Goal: Task Accomplishment & Management: Manage account settings

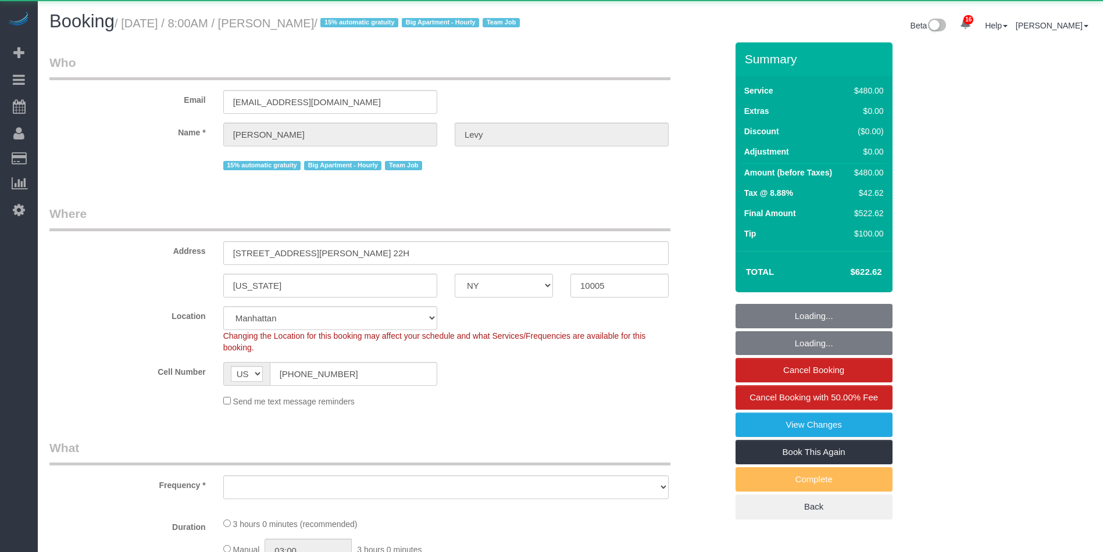
select select "NY"
select select "object:867"
select select "string:stripe-pm_1MMEdW4VGloSiKo7QQMpEVSs"
select select "2"
select select "180"
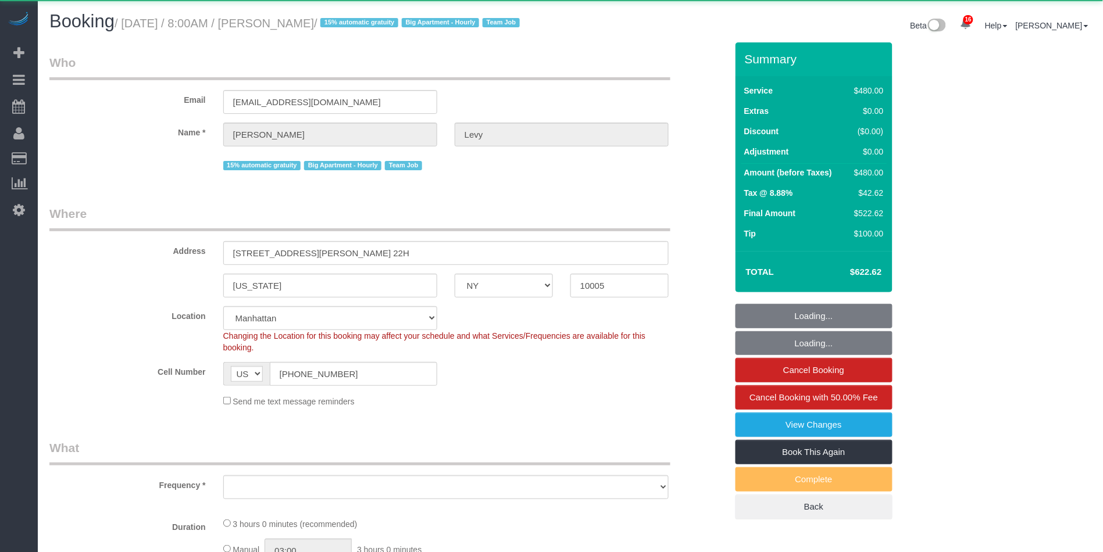
select select "spot1"
select select "number:56"
select select "number:75"
select select "number:15"
select select "number:6"
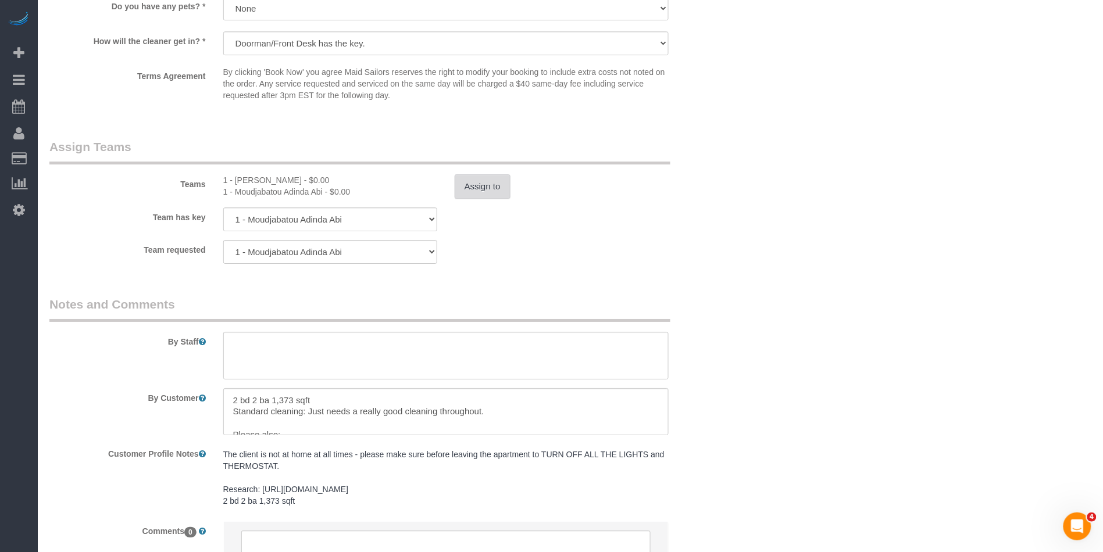
click at [470, 199] on button "Assign to" at bounding box center [483, 186] width 56 height 24
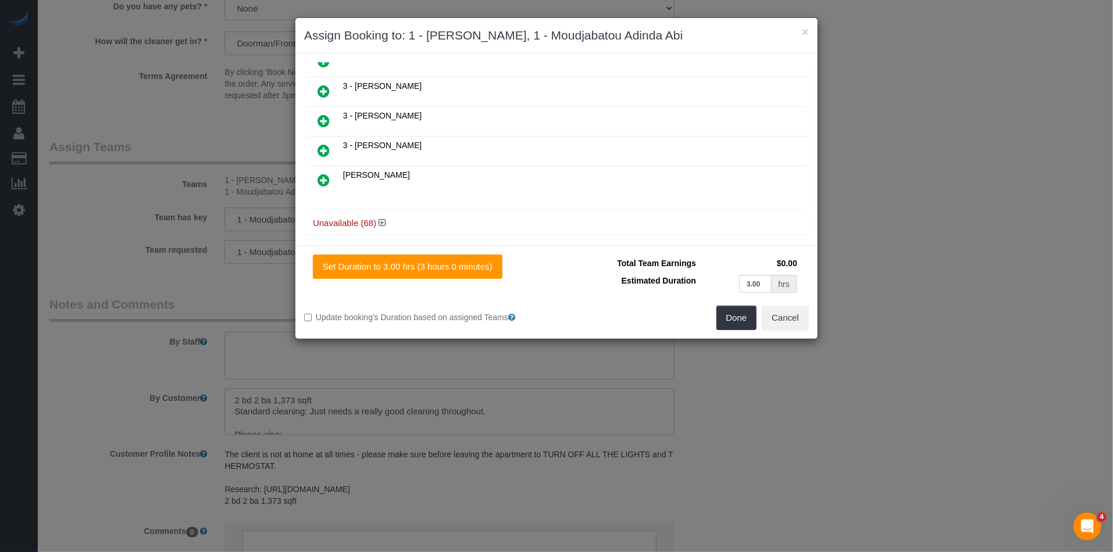
scroll to position [375, 0]
click at [382, 218] on icon at bounding box center [381, 222] width 7 height 9
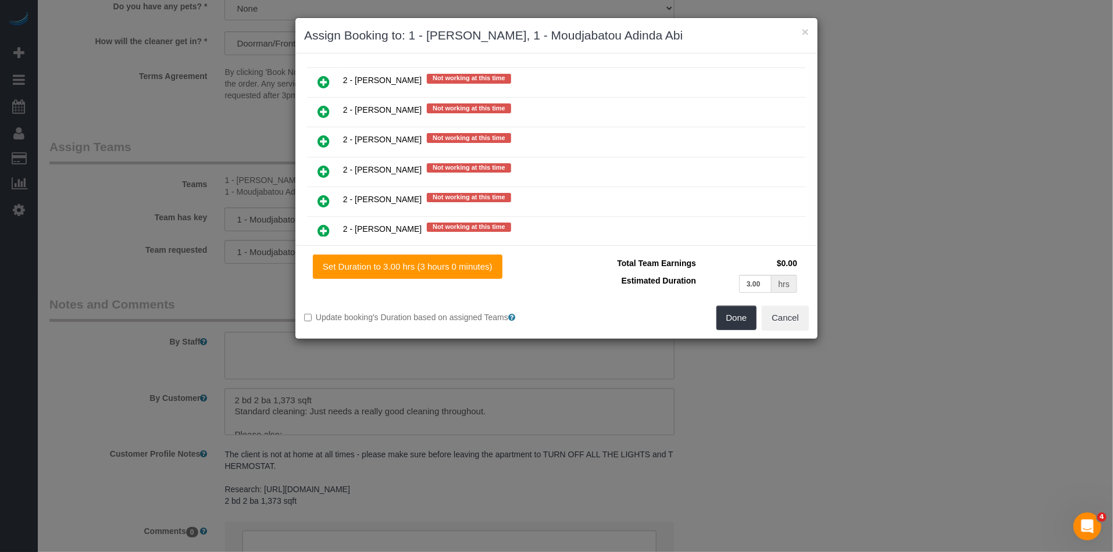
scroll to position [1626, 0]
click at [331, 159] on link at bounding box center [323, 170] width 27 height 23
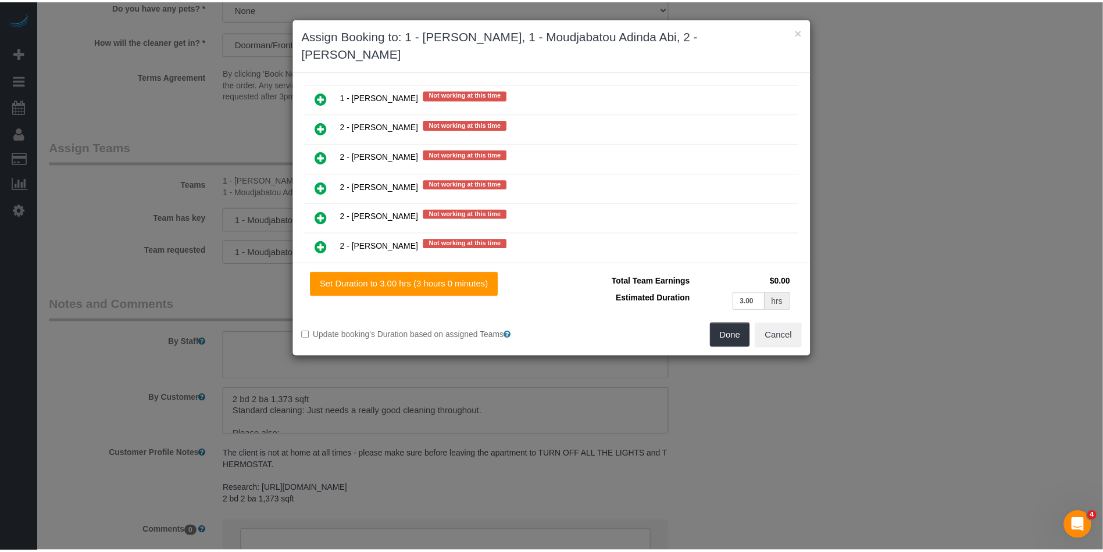
scroll to position [1655, 0]
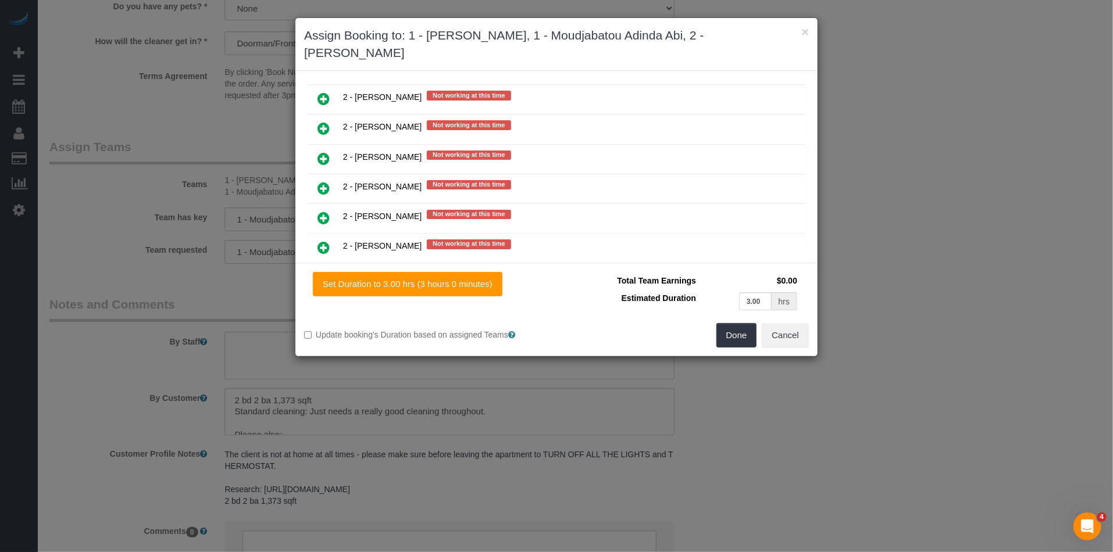
drag, startPoint x: 418, startPoint y: 52, endPoint x: 313, endPoint y: 52, distance: 105.2
click at [302, 56] on div "× Assign Booking to: 1 - [PERSON_NAME], 1 - Moudjabatou Adinda Abi, 2 - [PERSON…" at bounding box center [556, 44] width 522 height 53
copy h3 "[PERSON_NAME]"
click at [719, 335] on button "Done" at bounding box center [736, 335] width 41 height 24
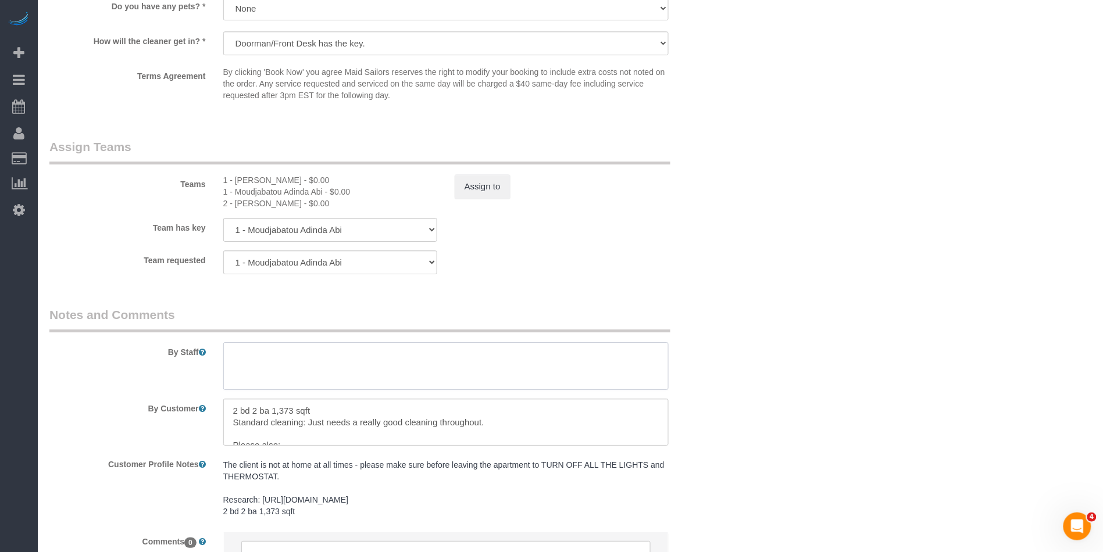
click at [263, 369] on textarea at bounding box center [445, 366] width 445 height 48
click at [263, 371] on textarea "To enrich screen reader interactions, please activate Accessibility in Grammarl…" at bounding box center [445, 366] width 445 height 48
paste textarea "[PERSON_NAME]"
type textarea "Trainee: [PERSON_NAME]. Do not enter apartment without trainer"
click at [616, 260] on sui-booking-teams "Teams 1 - [PERSON_NAME] - $0.00 1 - Moudjabatou Adinda Abi - $0.00 2 - [PERSON_…" at bounding box center [387, 206] width 677 height 136
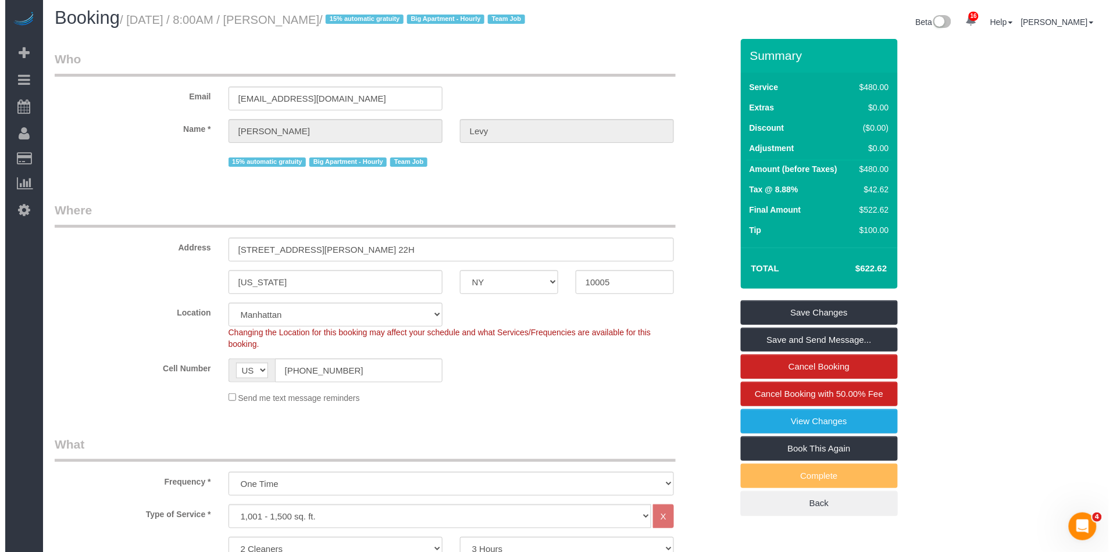
scroll to position [0, 0]
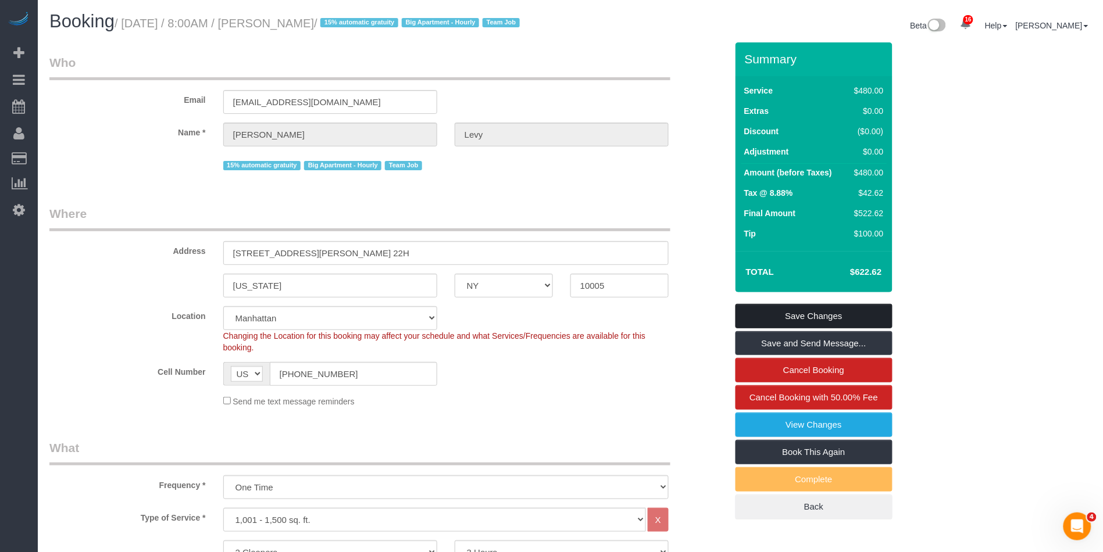
click at [860, 328] on link "Save Changes" at bounding box center [813, 316] width 157 height 24
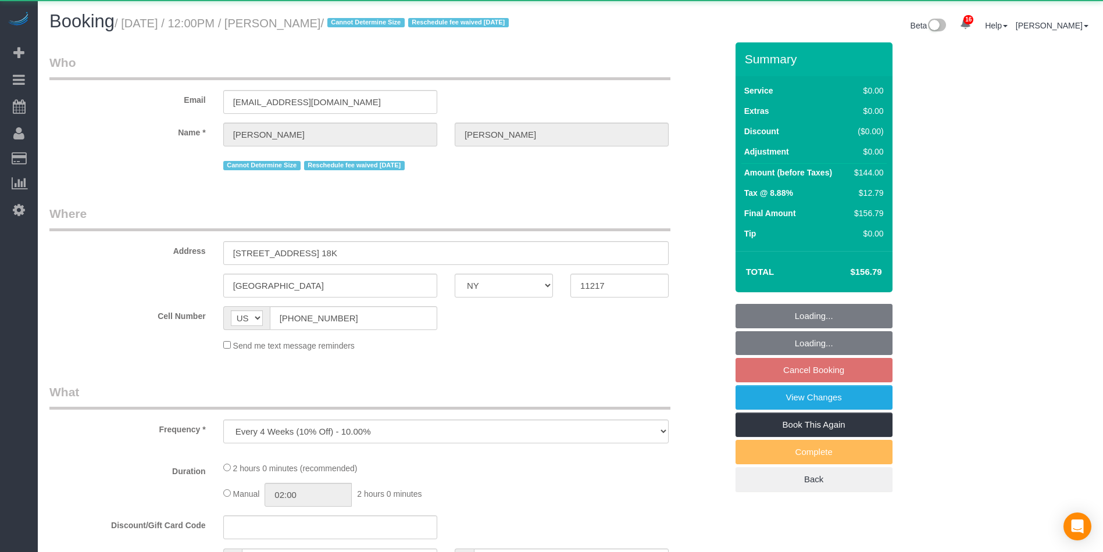
select select "NY"
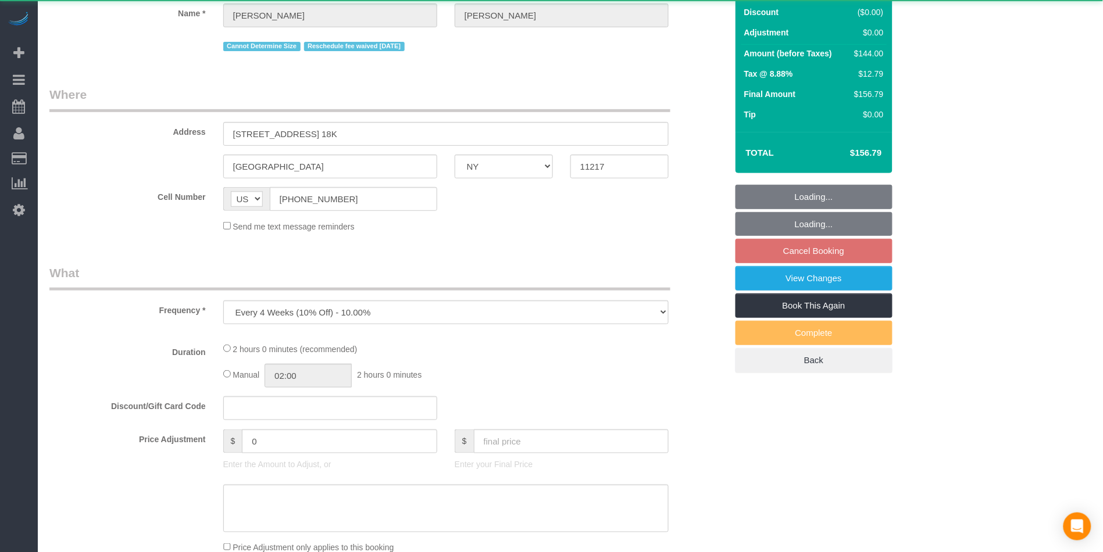
select select "object:882"
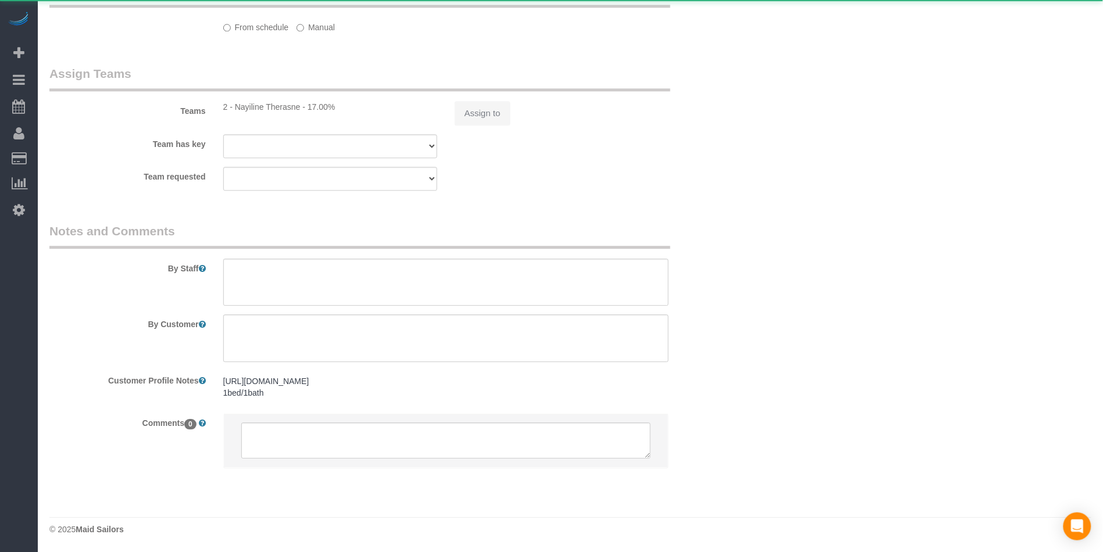
select select "1"
select select "spot3"
select select "number:57"
select select "number:74"
select select "number:15"
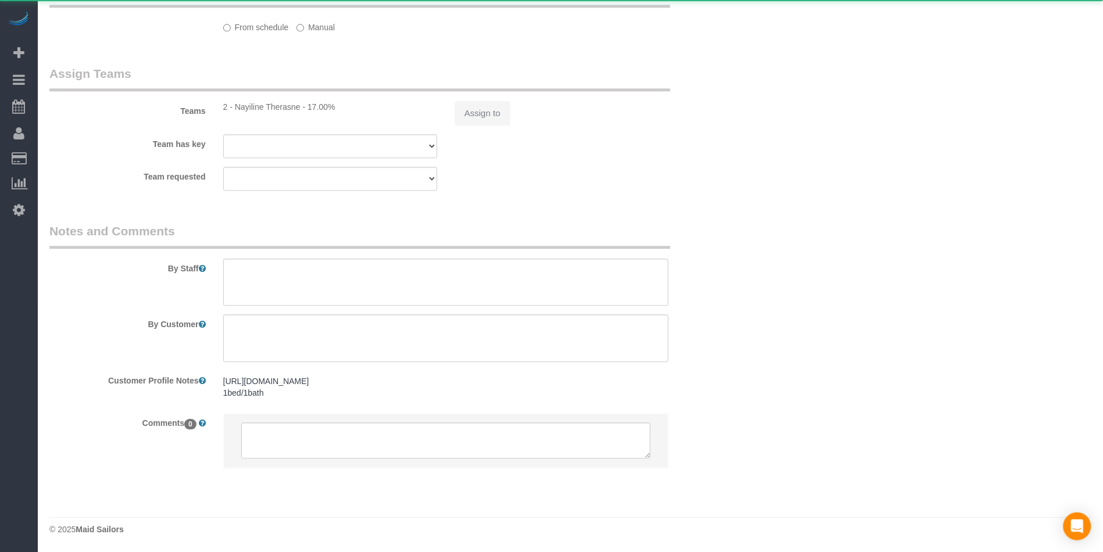
select select "number:6"
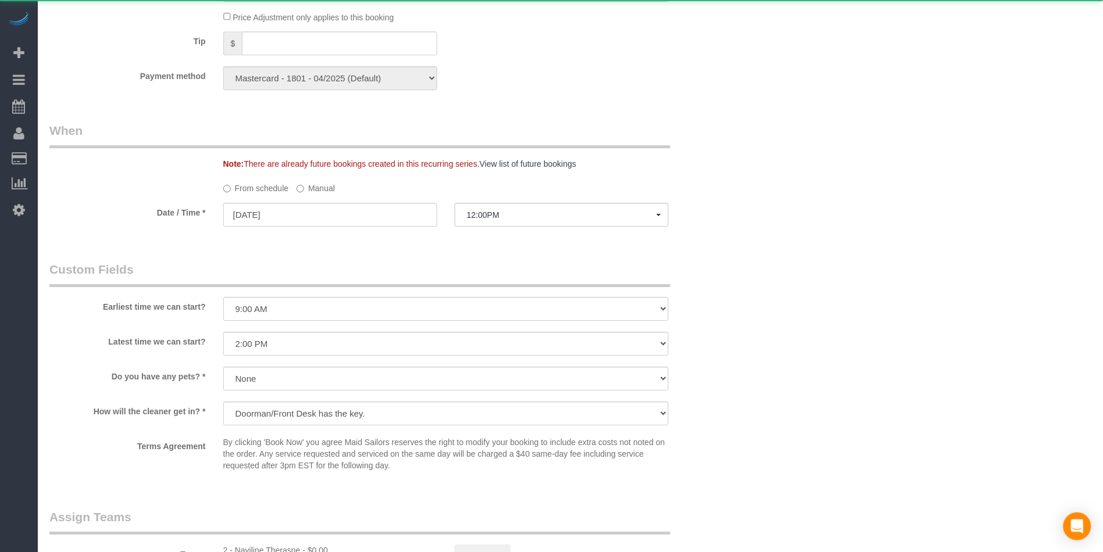
scroll to position [1197, 0]
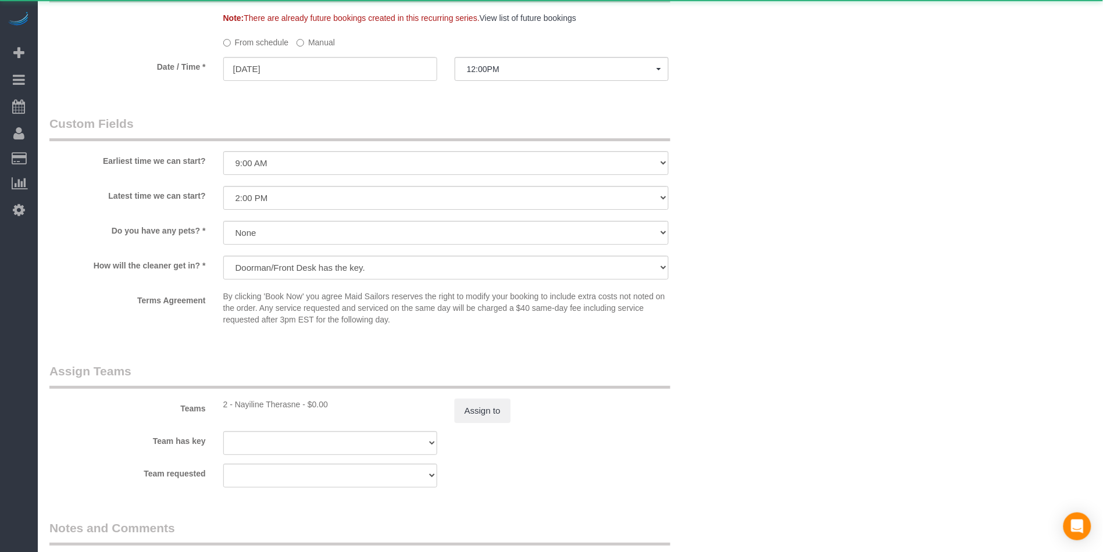
select select "string:stripe-pm_1KZLGv4VGloSiKo7h7q92ObF"
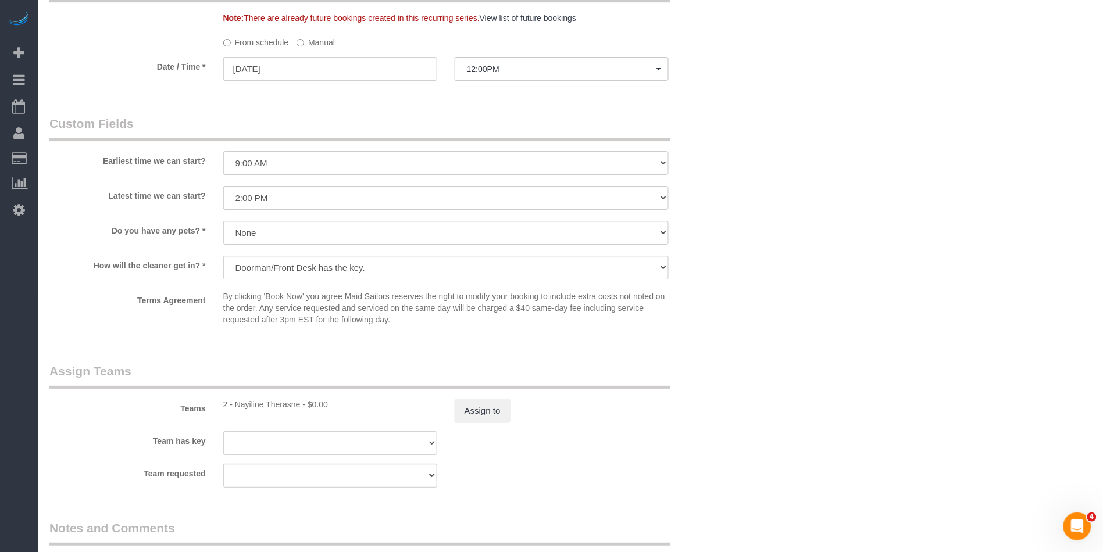
scroll to position [0, 0]
click at [514, 74] on span "12:00PM" at bounding box center [561, 69] width 189 height 9
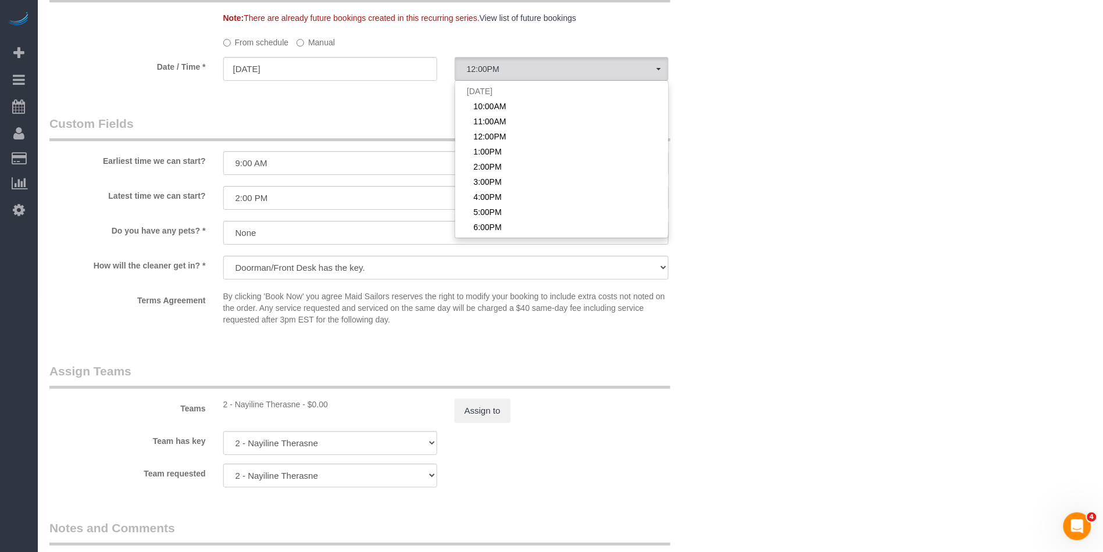
click at [326, 48] on label "Manual" at bounding box center [315, 41] width 38 height 16
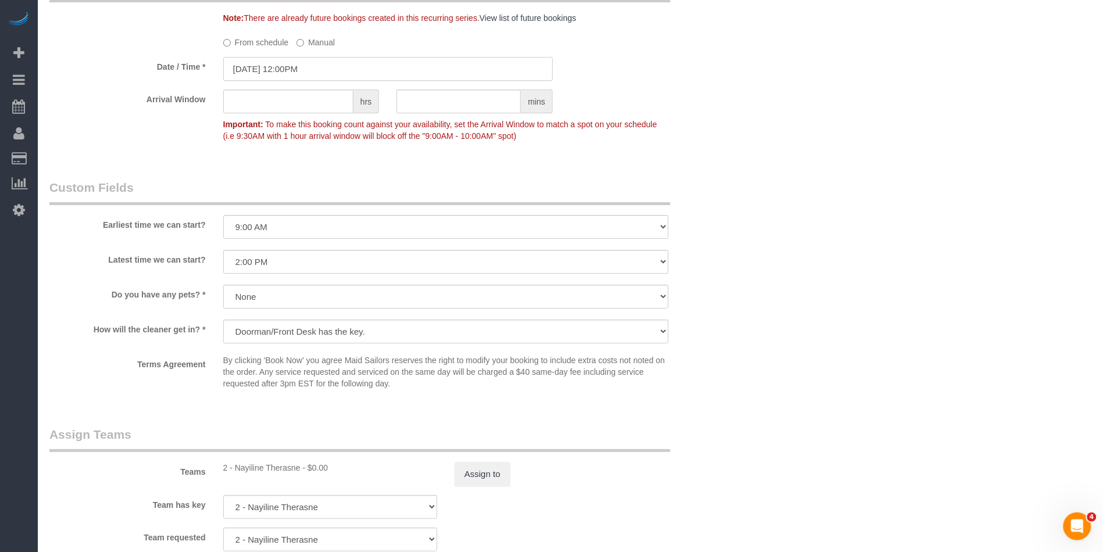
click at [303, 80] on input "09/12/2025 12:00PM" at bounding box center [388, 69] width 330 height 24
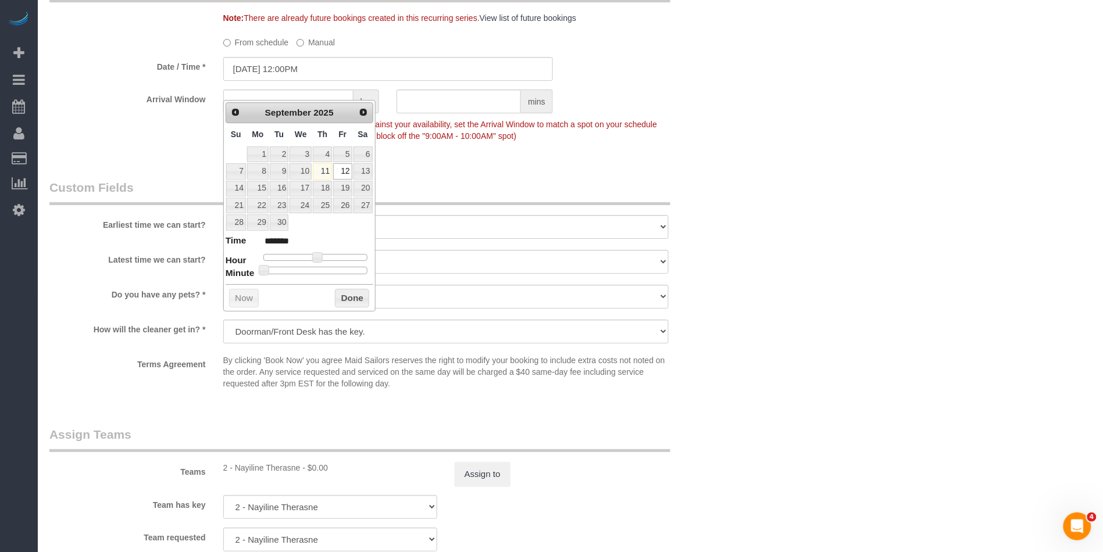
type input "09/12/2025 12:30PM"
type input "*******"
click at [323, 271] on div at bounding box center [315, 270] width 104 height 7
click at [344, 298] on button "Done" at bounding box center [352, 298] width 34 height 19
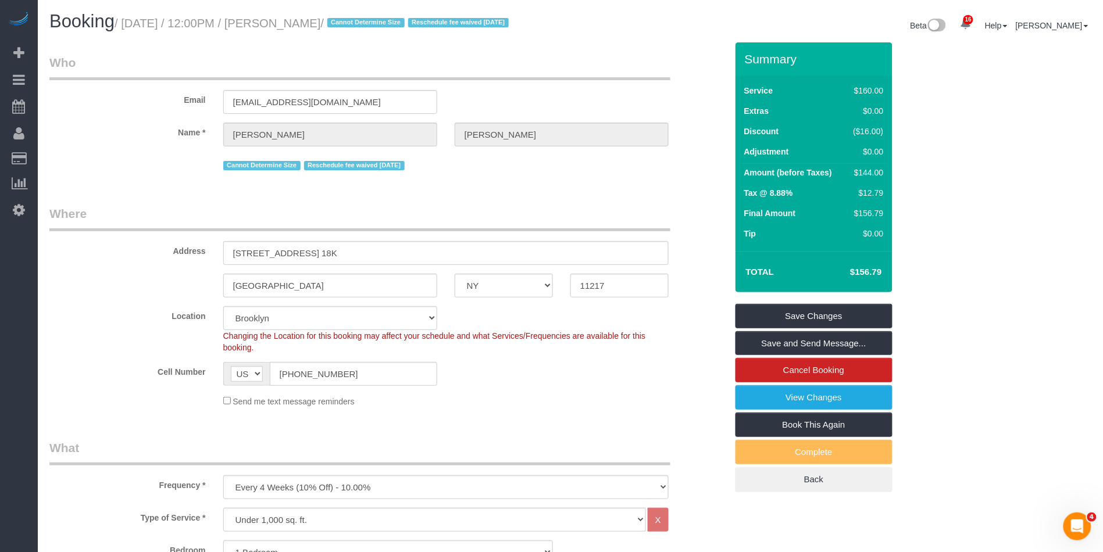
drag, startPoint x: 373, startPoint y: 26, endPoint x: 310, endPoint y: 17, distance: 63.3
click at [304, 19] on small "/ September 12, 2025 / 12:00PM / Aaron Wiltse / Cannot Determine Size Reschedul…" at bounding box center [314, 23] width 398 height 13
copy small "Aaron Wiltse"
click at [823, 327] on link "Save Changes" at bounding box center [813, 316] width 157 height 24
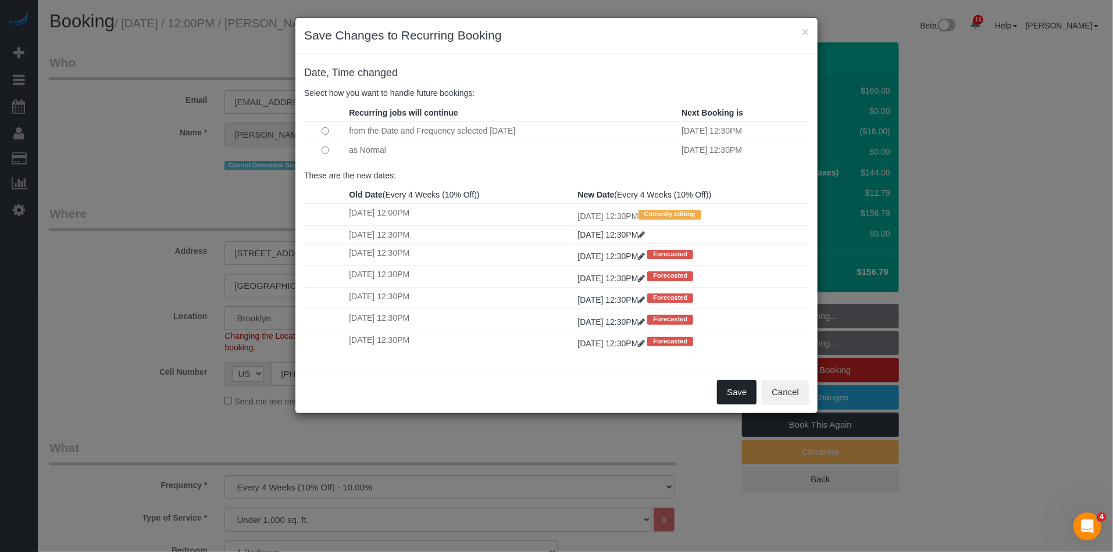
click at [727, 394] on button "Save" at bounding box center [737, 392] width 40 height 24
